Goal: Information Seeking & Learning: Learn about a topic

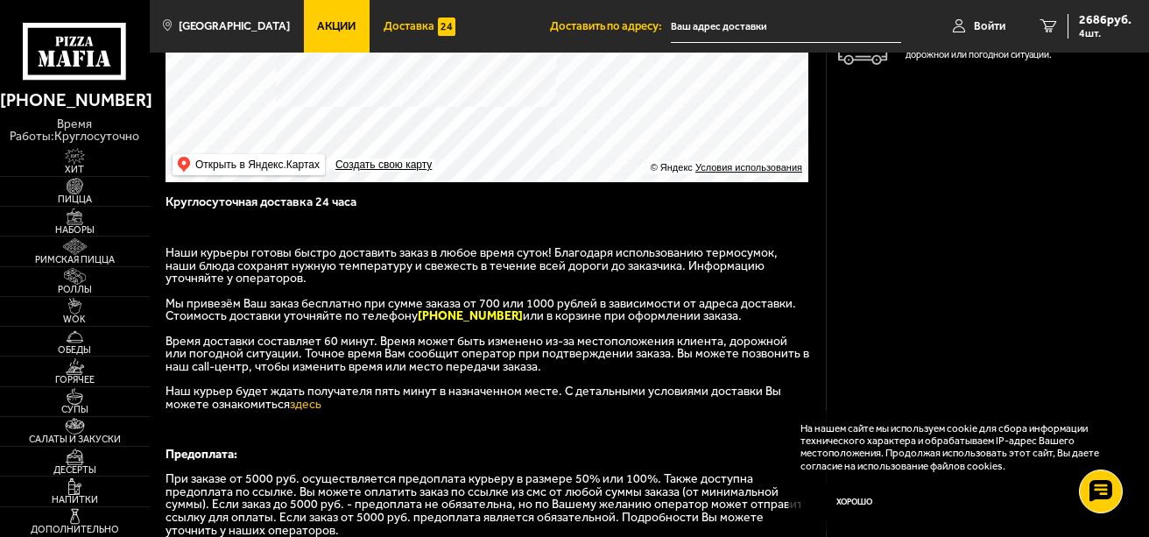
scroll to position [246, 0]
click at [317, 22] on span "Акции" at bounding box center [336, 25] width 39 height 11
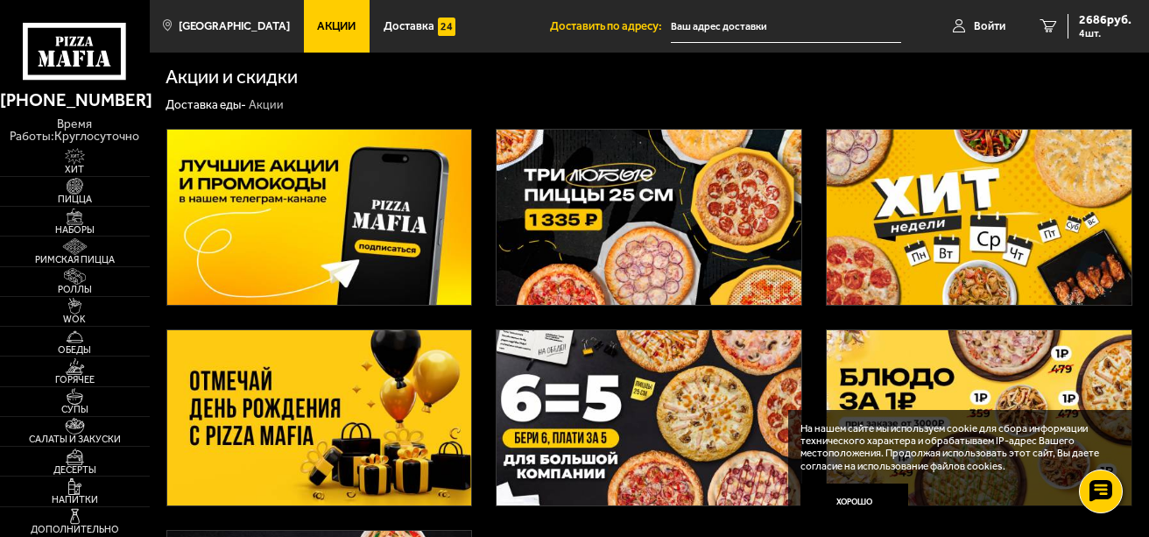
click at [319, 410] on img at bounding box center [319, 417] width 305 height 175
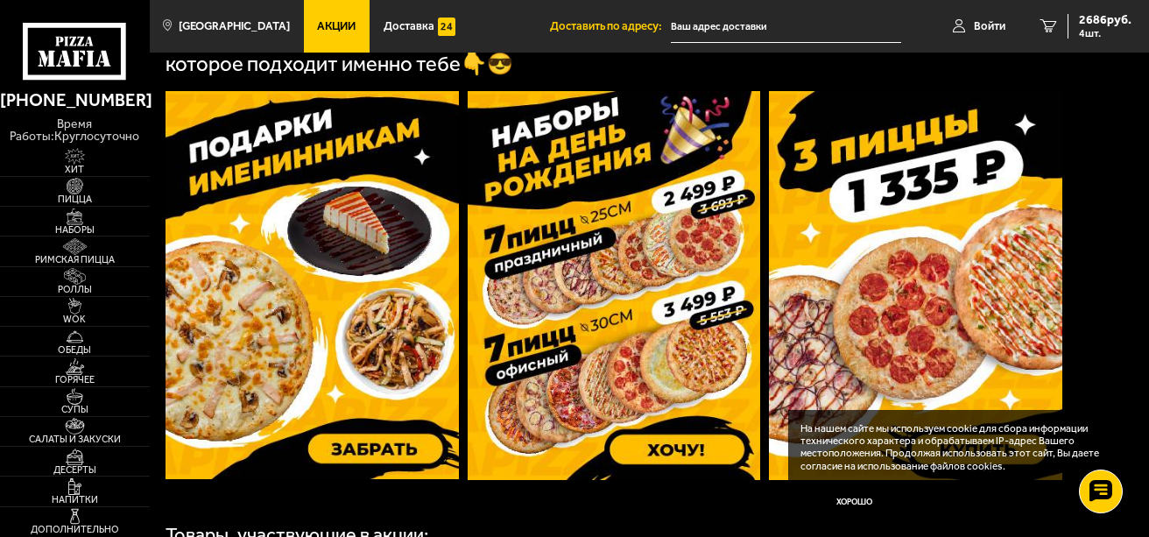
scroll to position [525, 0]
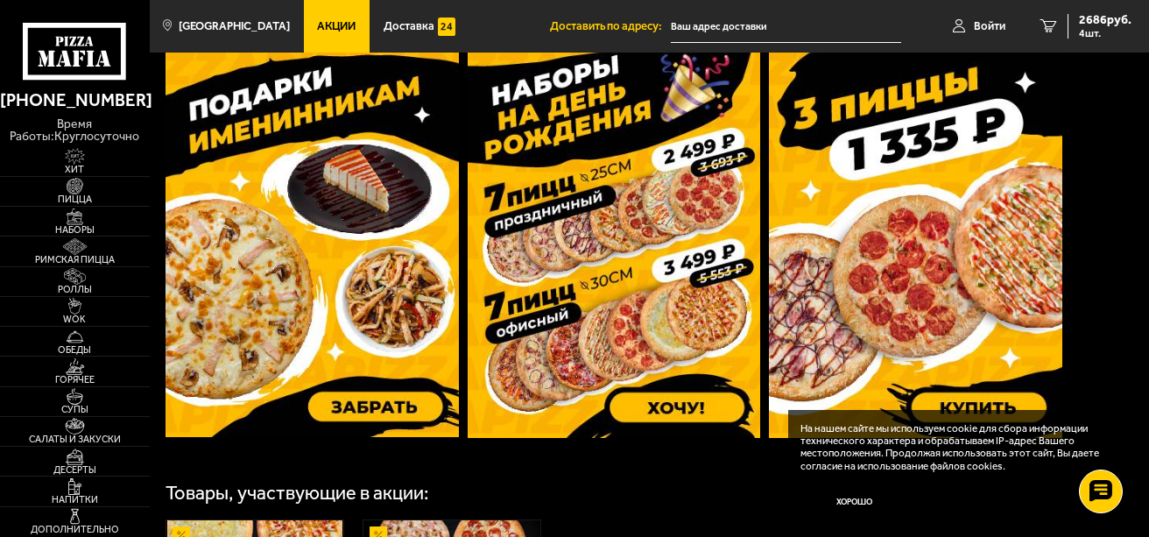
click at [325, 273] on img at bounding box center [312, 243] width 293 height 388
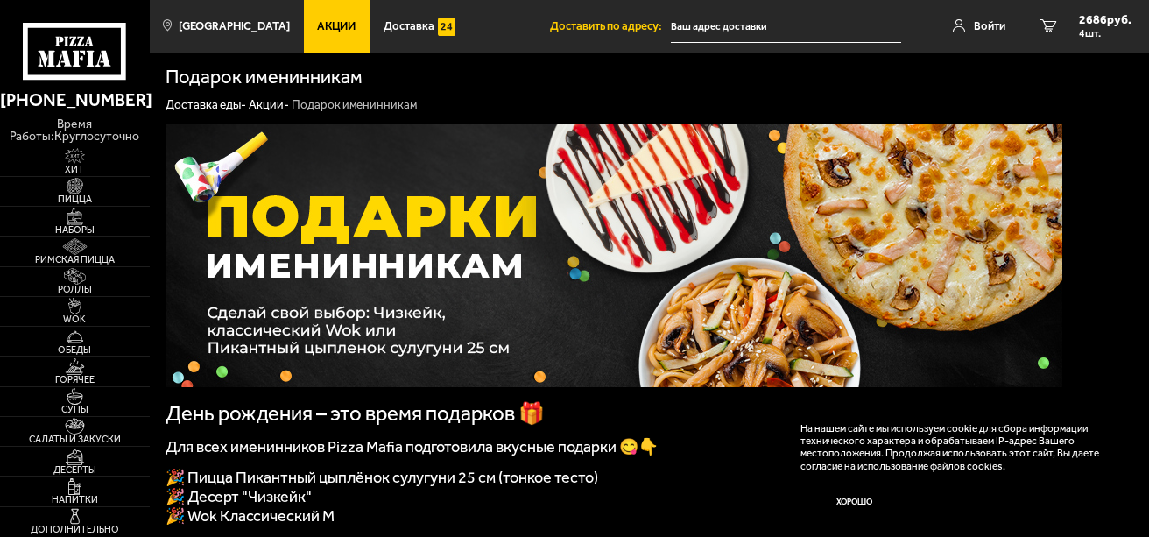
scroll to position [263, 0]
